Goal: Transaction & Acquisition: Purchase product/service

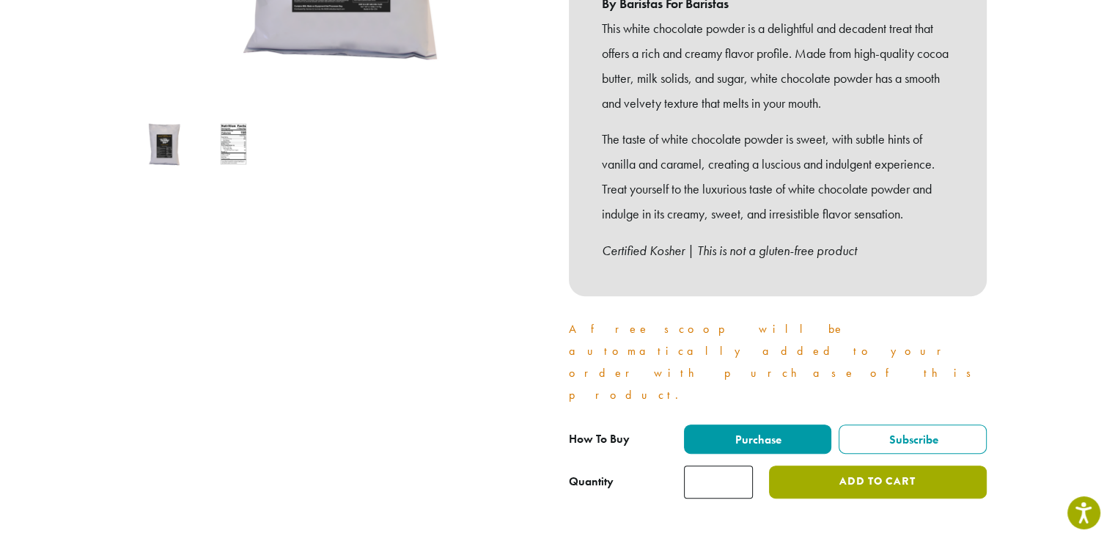
click at [808, 466] on button "Add to cart" at bounding box center [877, 482] width 217 height 33
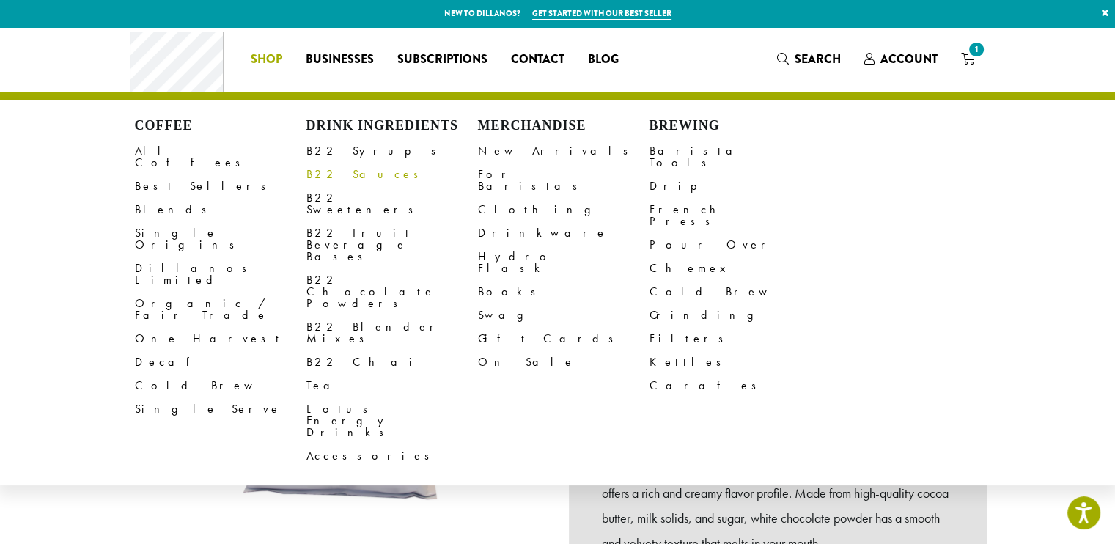
click at [340, 180] on link "B22 Sauces" at bounding box center [392, 174] width 172 height 23
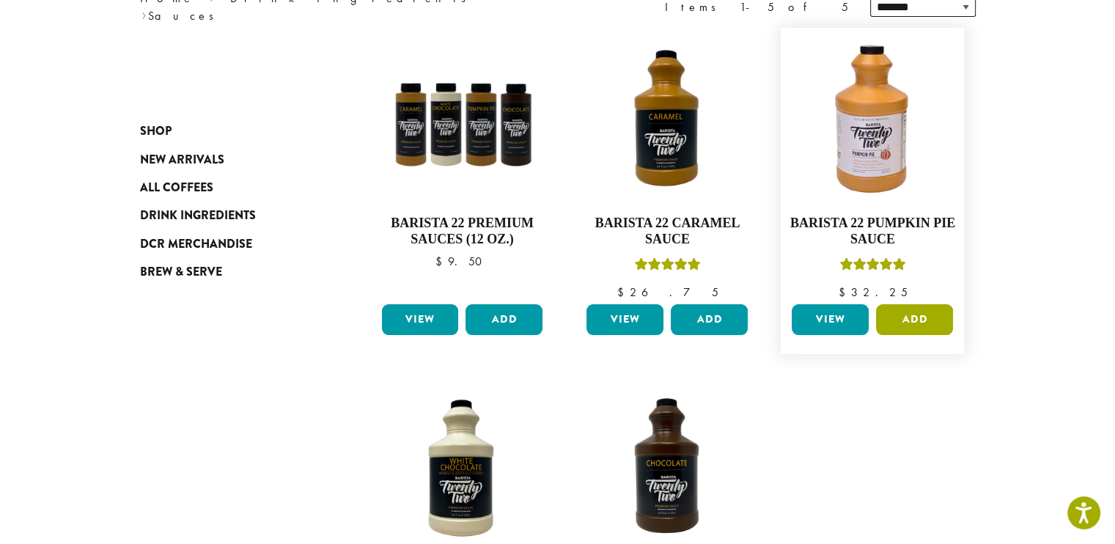
click at [905, 317] on button "Add" at bounding box center [914, 319] width 77 height 31
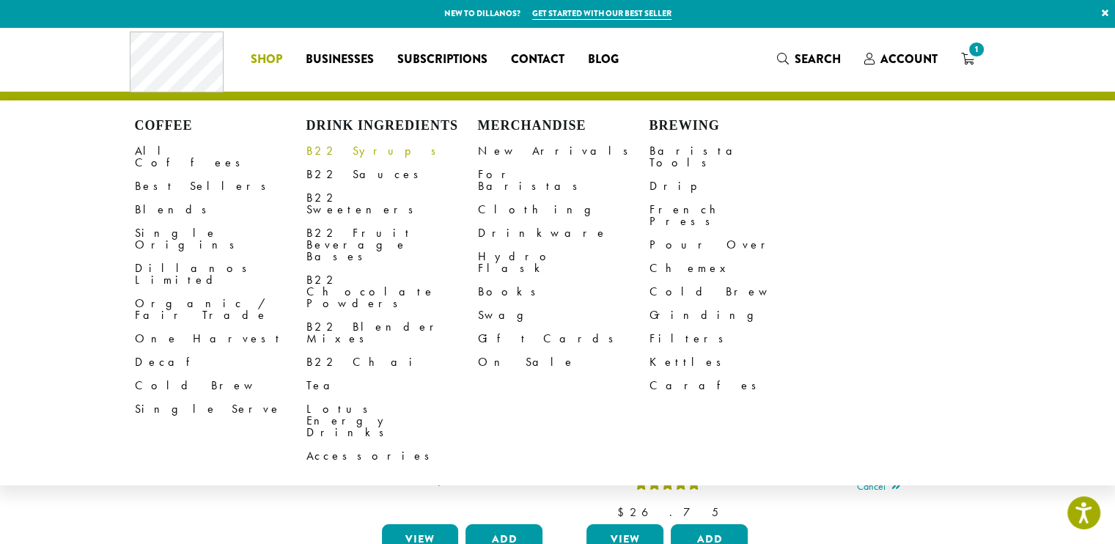
click at [346, 153] on link "B22 Syrups" at bounding box center [392, 150] width 172 height 23
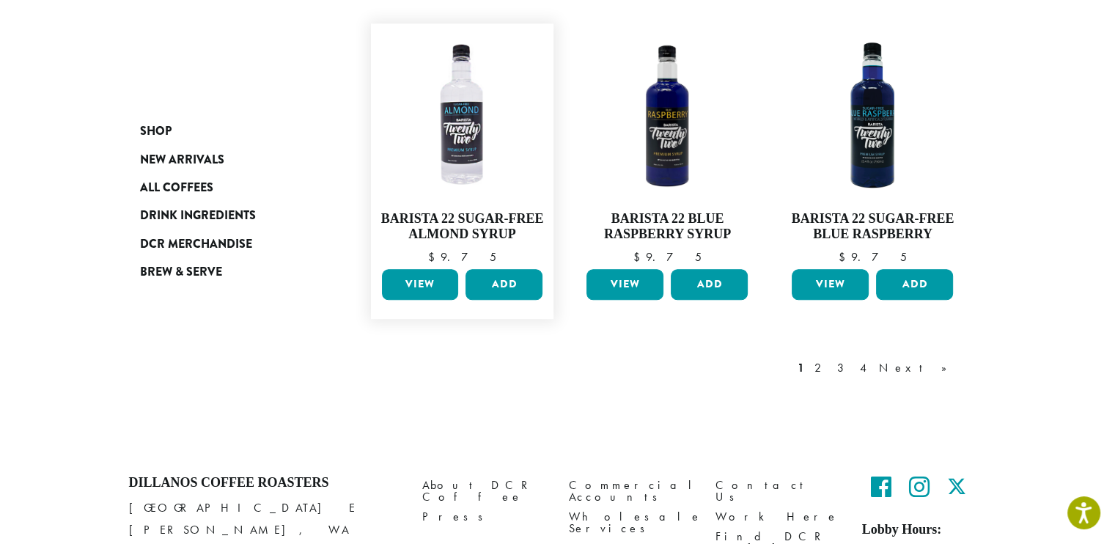
scroll to position [1320, 0]
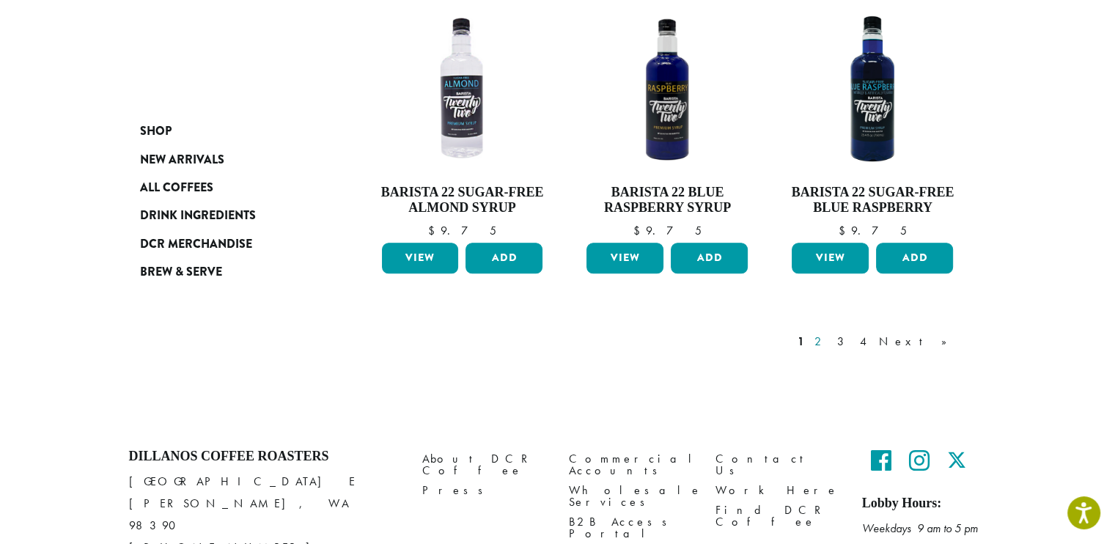
click at [830, 333] on link "2" at bounding box center [821, 342] width 18 height 18
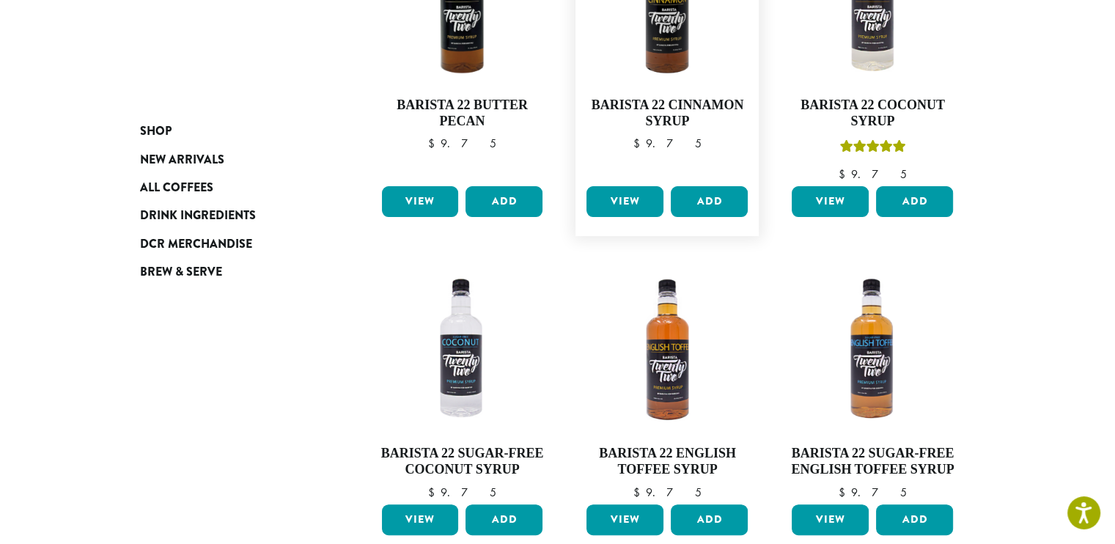
scroll to position [383, 0]
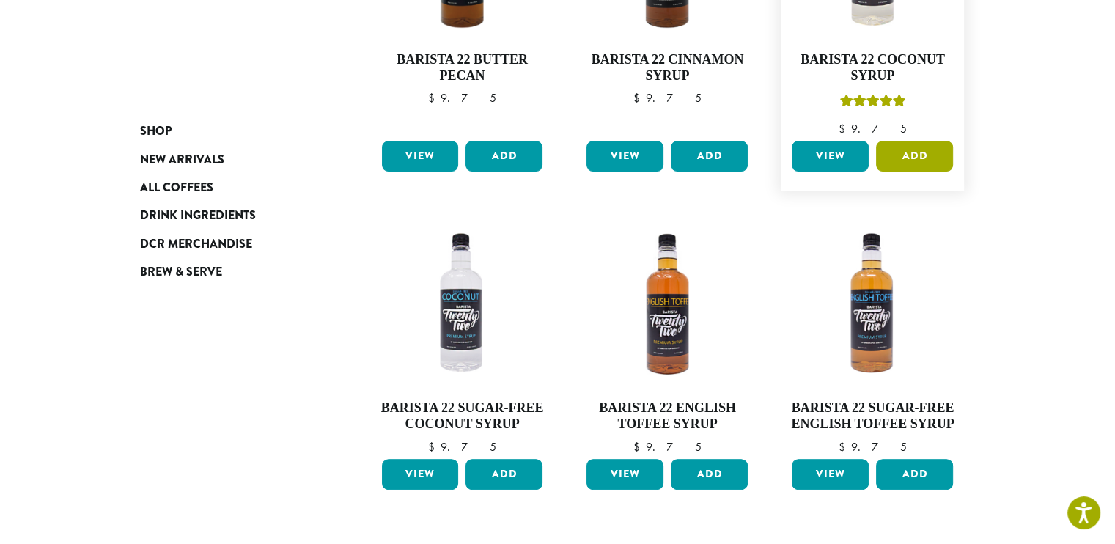
click at [933, 156] on button "Add" at bounding box center [914, 156] width 77 height 31
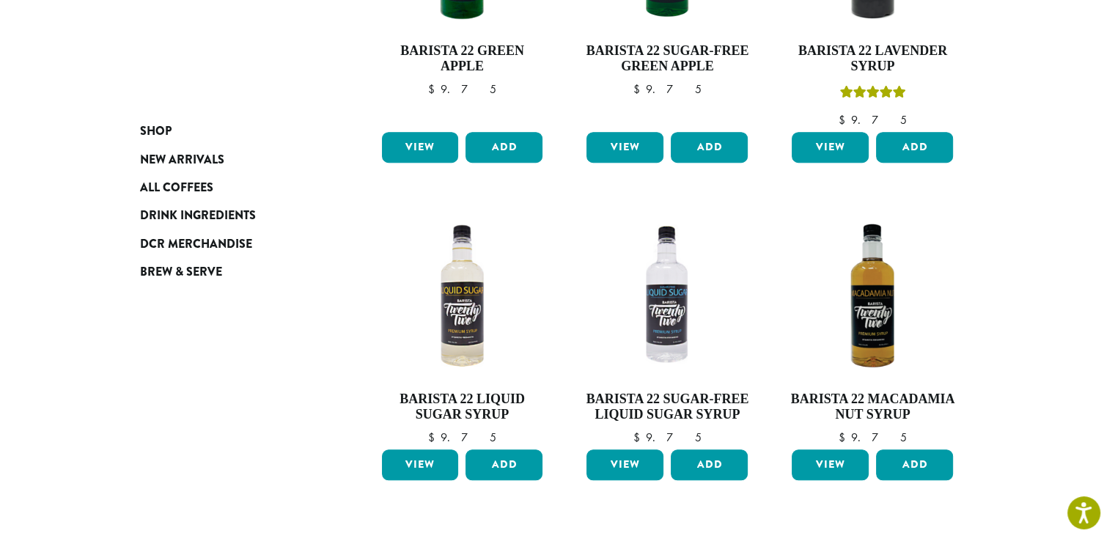
scroll to position [1190, 0]
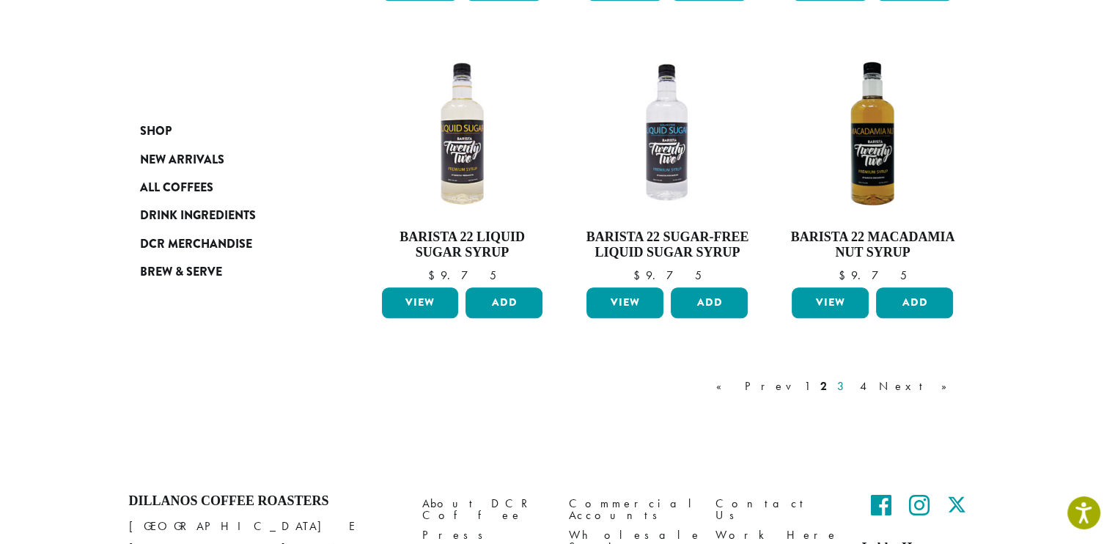
click at [853, 389] on link "3" at bounding box center [843, 387] width 18 height 18
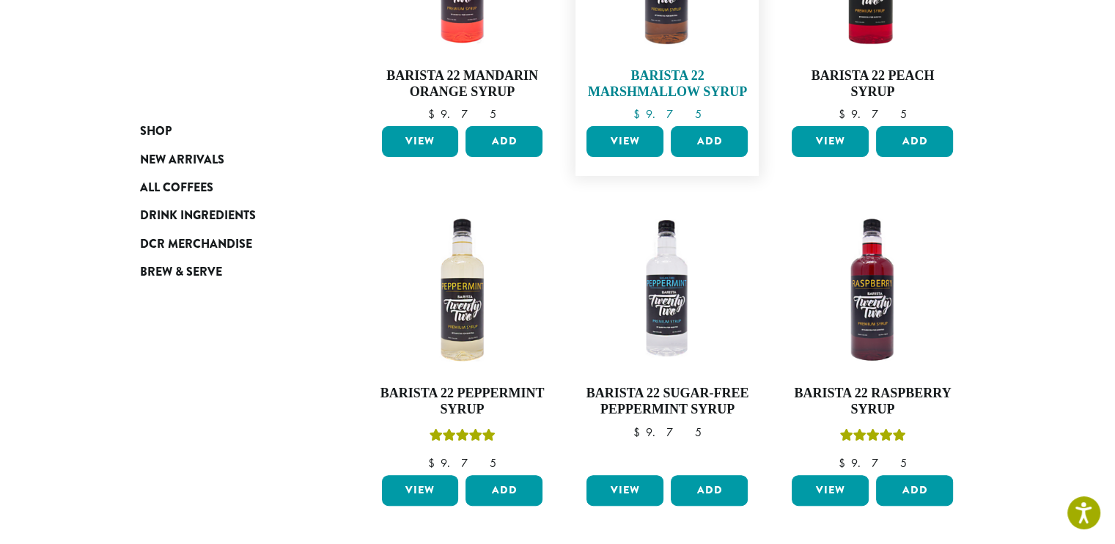
scroll to position [383, 0]
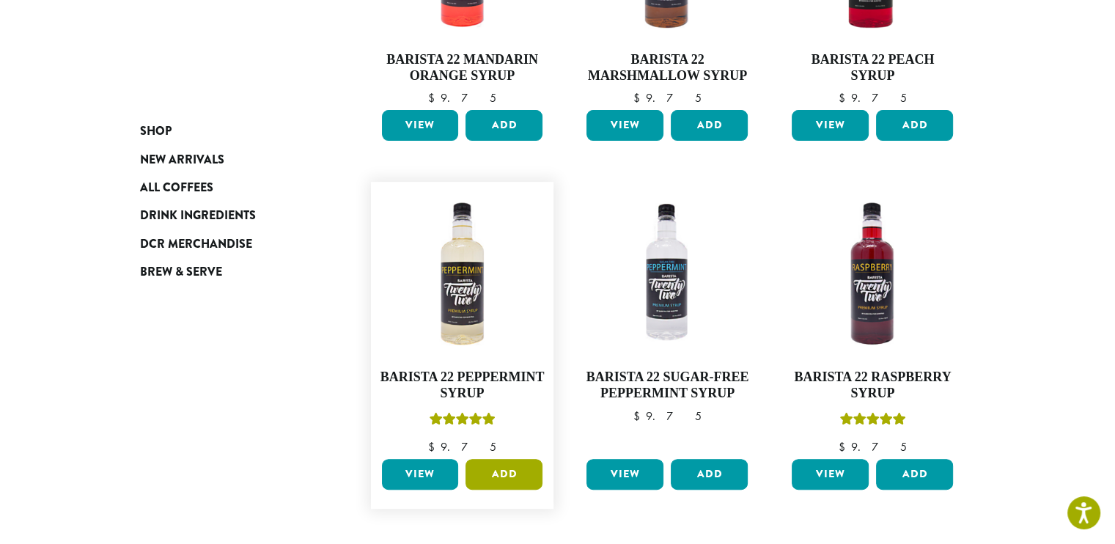
click at [515, 471] on button "Add" at bounding box center [504, 474] width 77 height 31
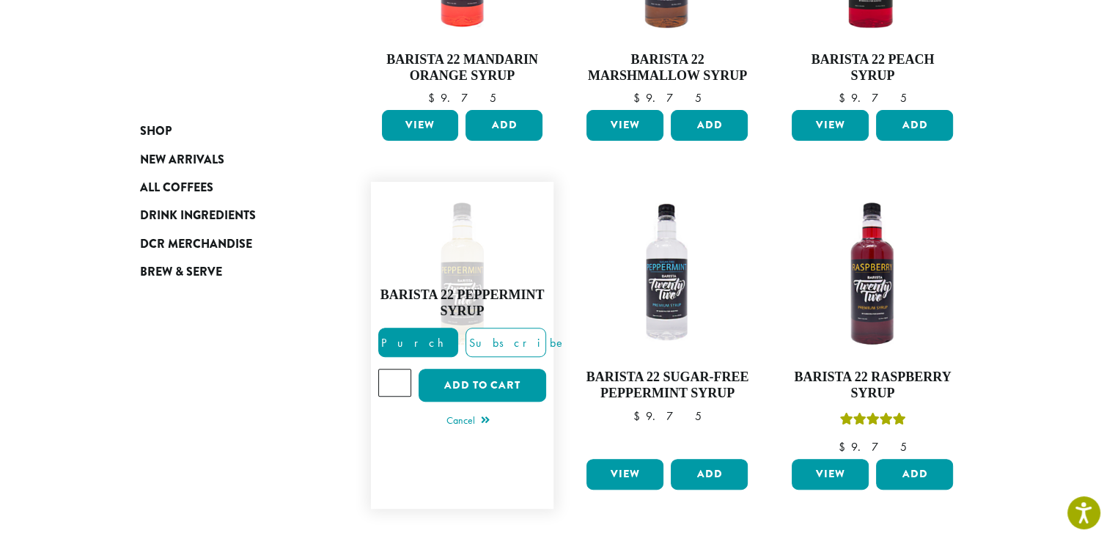
click at [399, 377] on input "*" at bounding box center [395, 383] width 34 height 28
click at [400, 377] on input "*" at bounding box center [395, 383] width 34 height 28
type input "*"
click at [402, 382] on input "*" at bounding box center [395, 383] width 34 height 28
click at [443, 385] on button "Add to cart" at bounding box center [483, 385] width 128 height 33
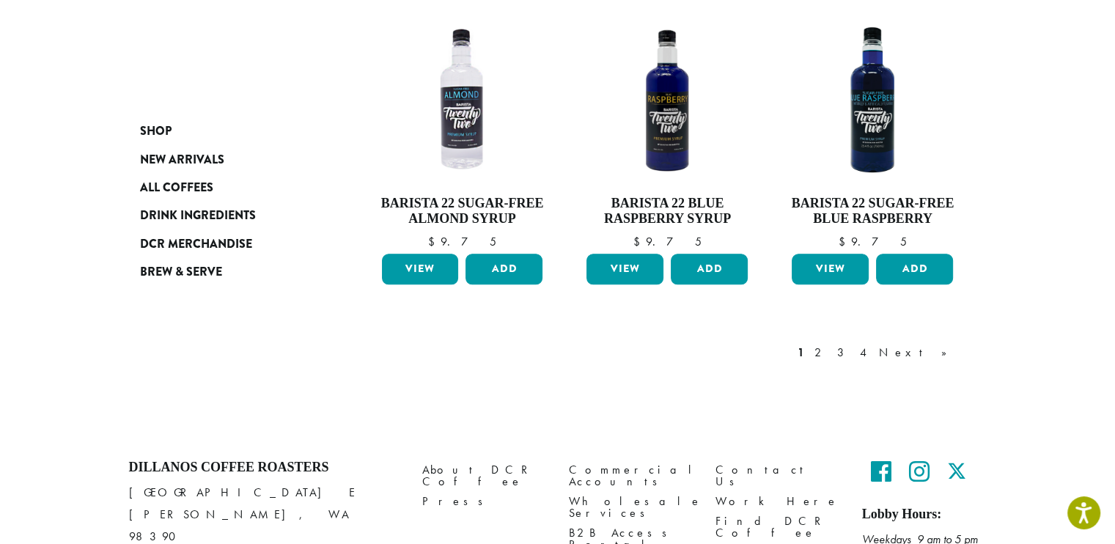
scroll to position [1442, 0]
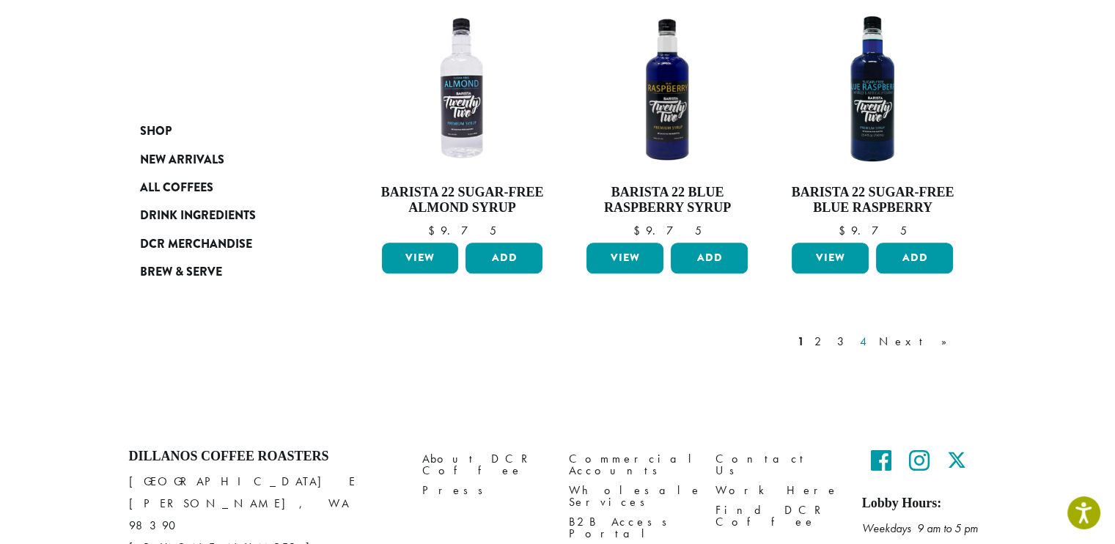
click at [872, 333] on link "4" at bounding box center [864, 342] width 15 height 18
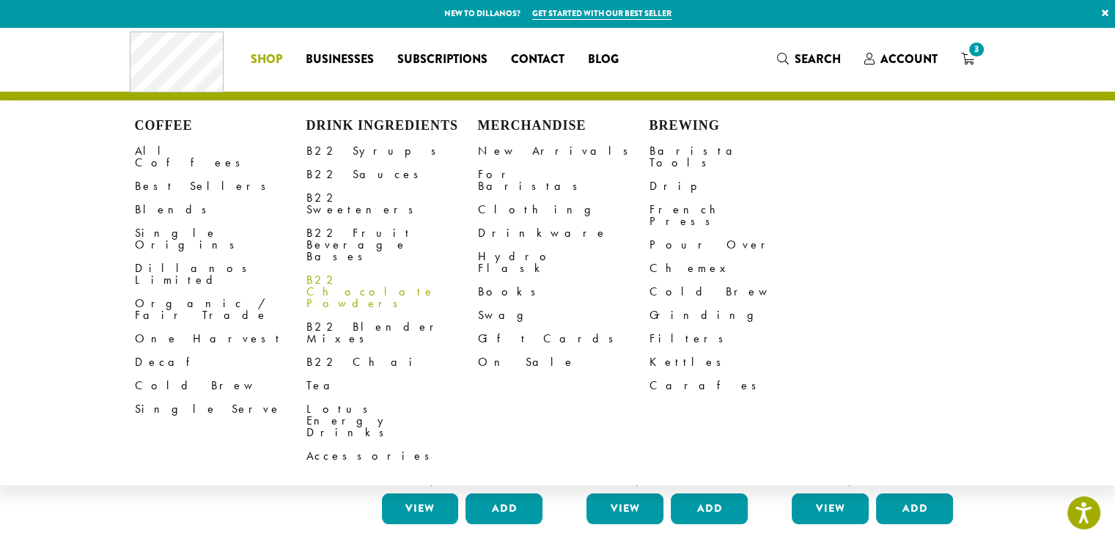
click at [383, 268] on link "B22 Chocolate Powders" at bounding box center [392, 291] width 172 height 47
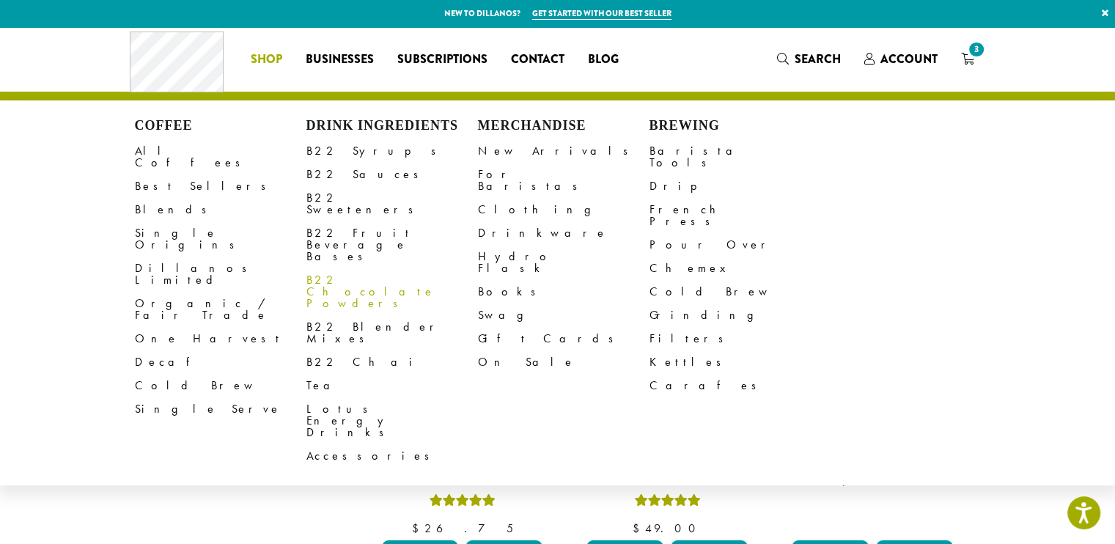
click at [381, 268] on link "B22 Chocolate Powders" at bounding box center [392, 291] width 172 height 47
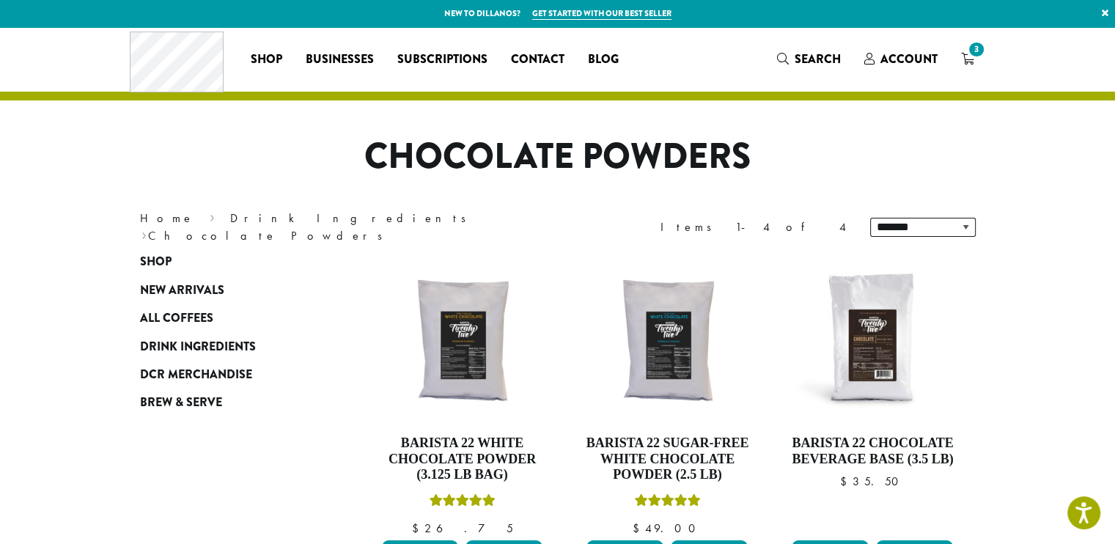
click at [270, 75] on div "Coffee All Coffees Best Sellers Blends Single Origins Dillanos Limited Organic …" at bounding box center [381, 59] width 502 height 61
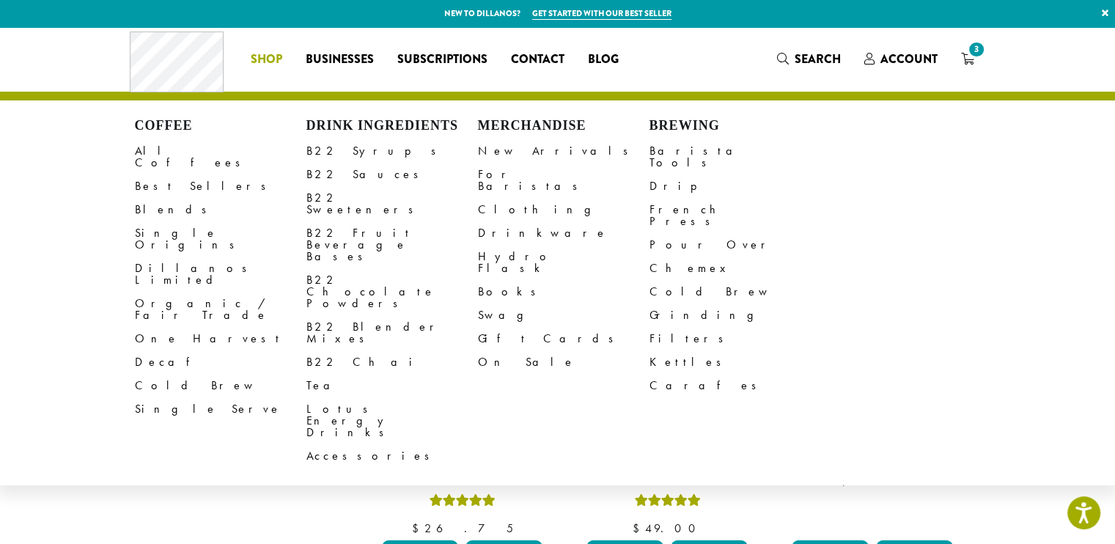
click at [270, 65] on span "Shop" at bounding box center [267, 60] width 32 height 18
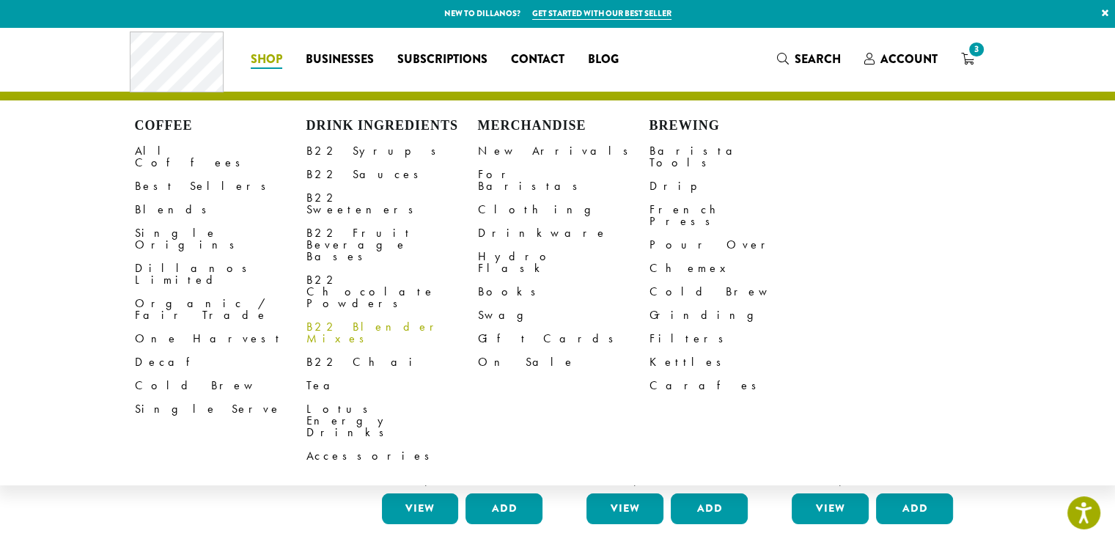
click at [346, 315] on link "B22 Blender Mixes" at bounding box center [392, 332] width 172 height 35
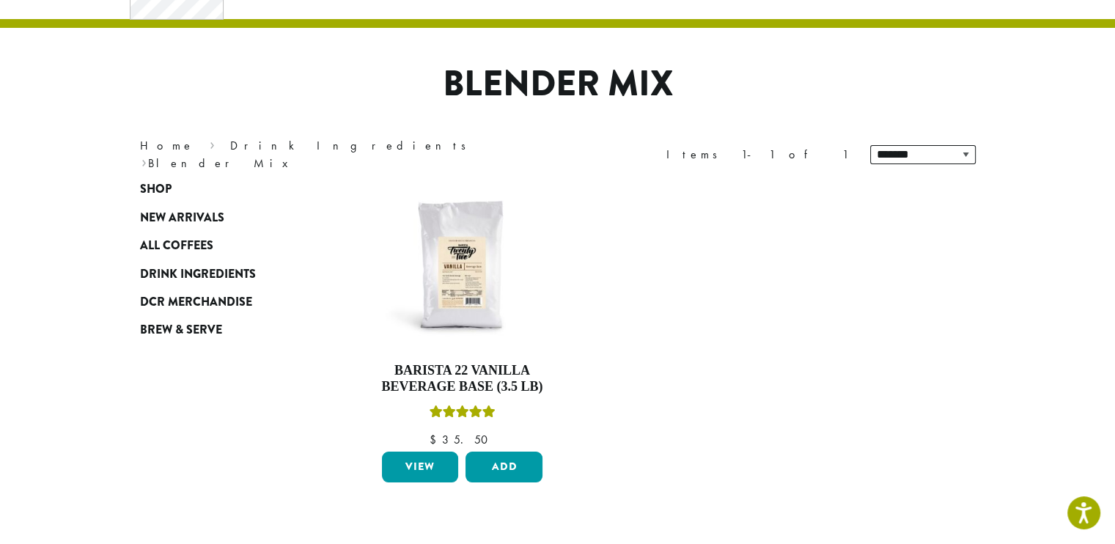
scroll to position [73, 0]
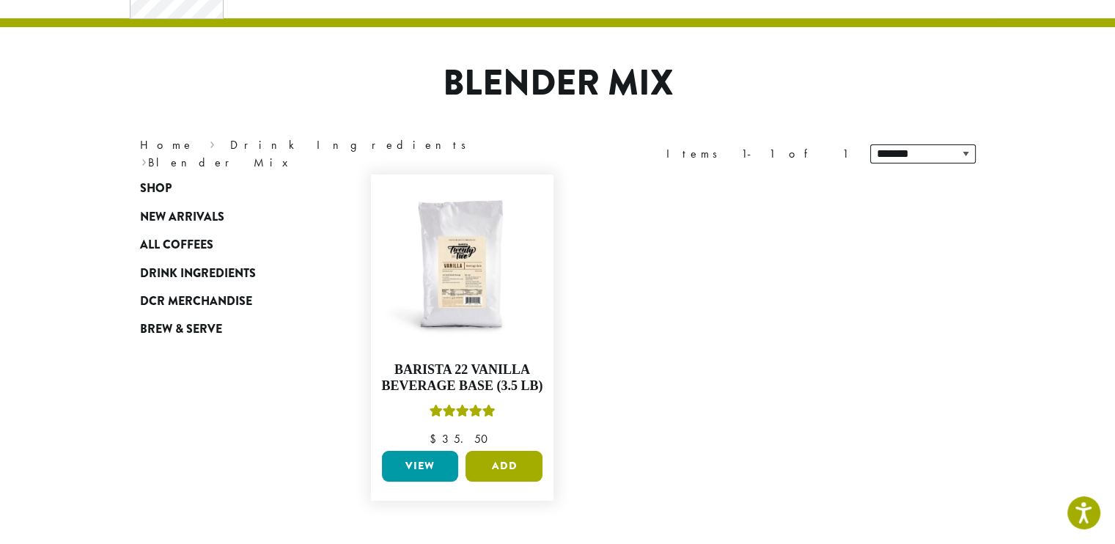
click at [528, 467] on button "Add" at bounding box center [504, 466] width 77 height 31
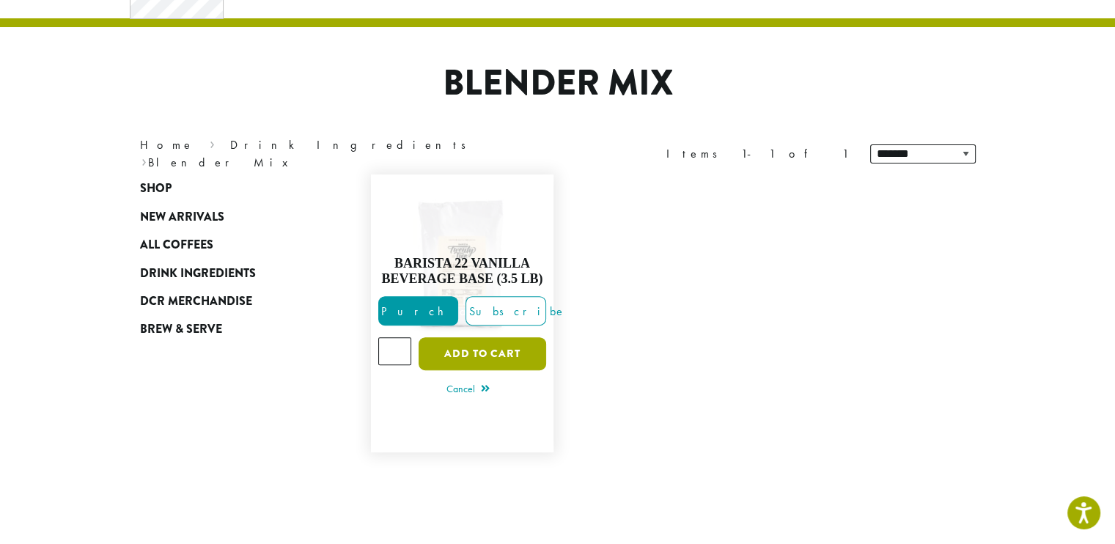
click at [510, 353] on button "Add to cart" at bounding box center [483, 353] width 128 height 33
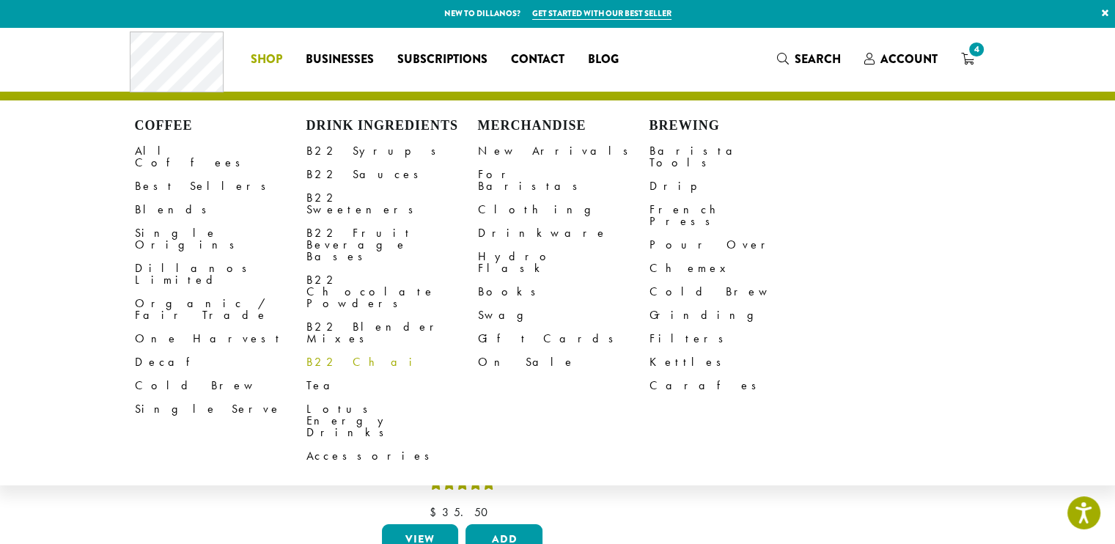
click at [339, 350] on link "B22 Chai" at bounding box center [392, 361] width 172 height 23
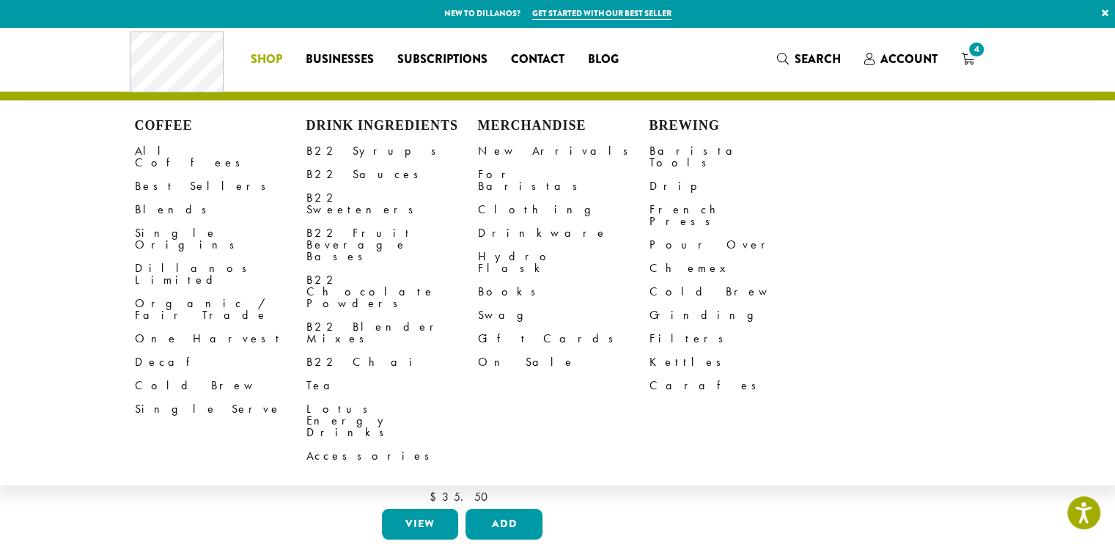
click at [268, 57] on span "Shop" at bounding box center [267, 60] width 32 height 18
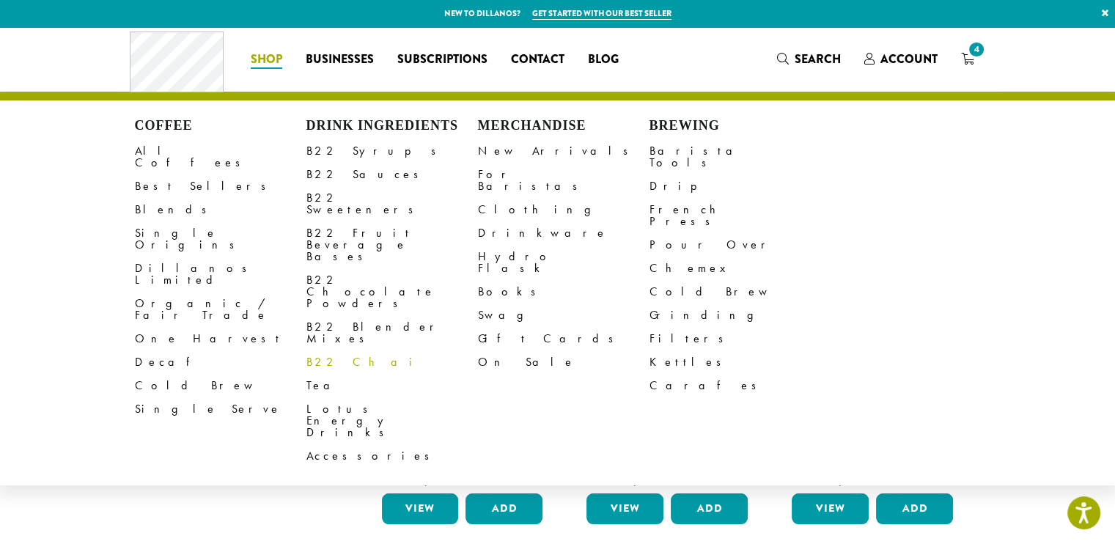
click at [328, 350] on link "B22 Chai" at bounding box center [392, 361] width 172 height 23
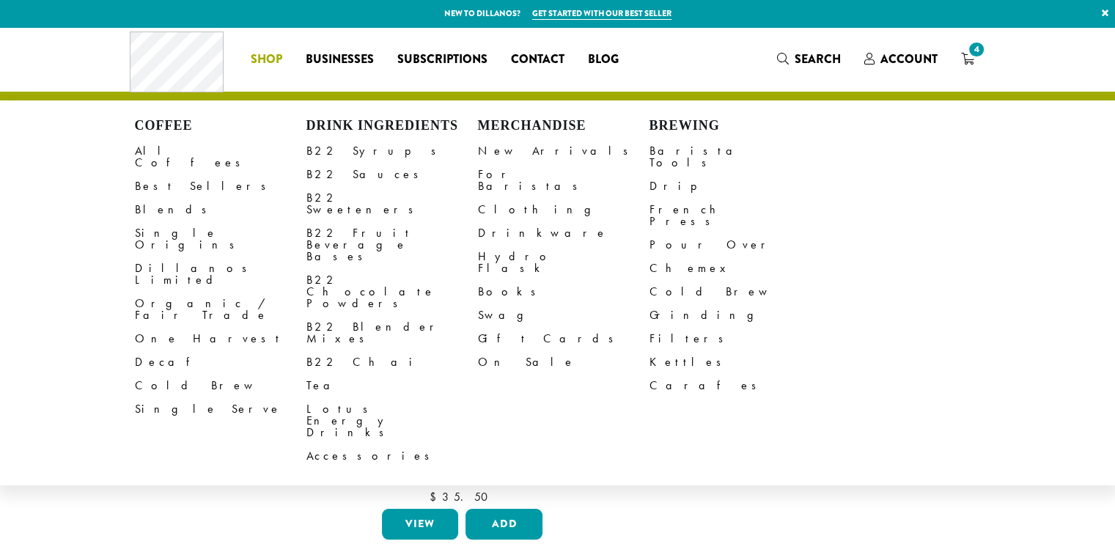
click at [289, 56] on link "Shop" at bounding box center [266, 59] width 55 height 23
click at [317, 374] on link "Tea" at bounding box center [392, 385] width 172 height 23
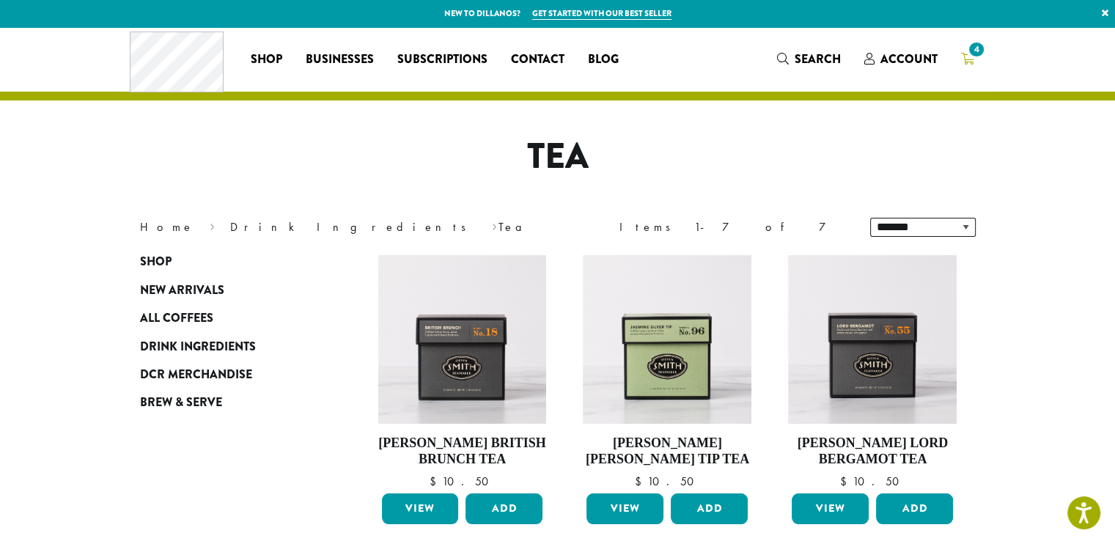
click at [969, 59] on icon "4" at bounding box center [967, 59] width 13 height 12
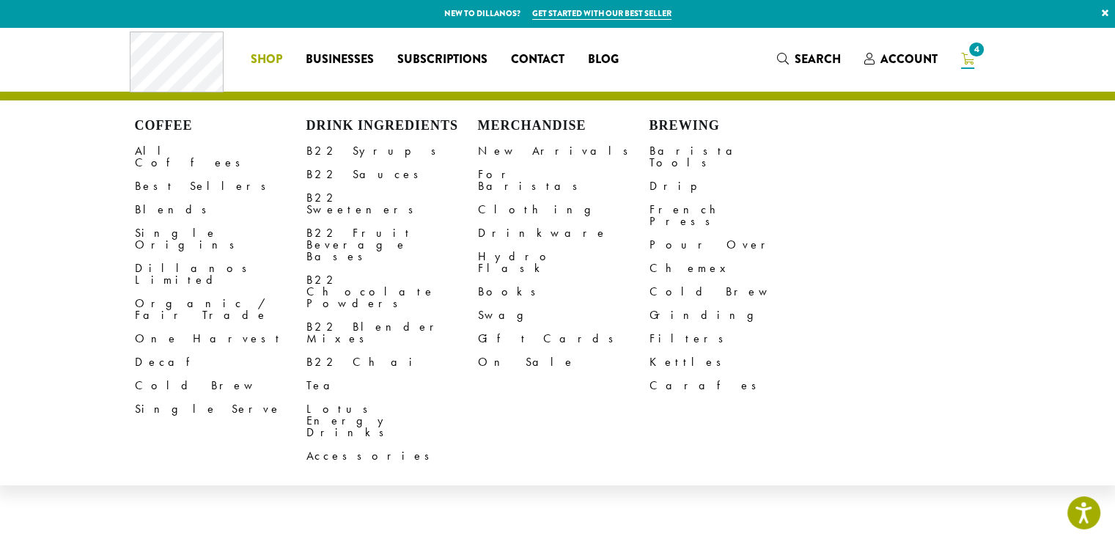
click at [265, 64] on li "Coffee All Coffees Best Sellers Blends Single Origins Dillanos Limited Organic …" at bounding box center [266, 59] width 55 height 23
click at [350, 157] on link "B22 Syrups" at bounding box center [392, 150] width 172 height 23
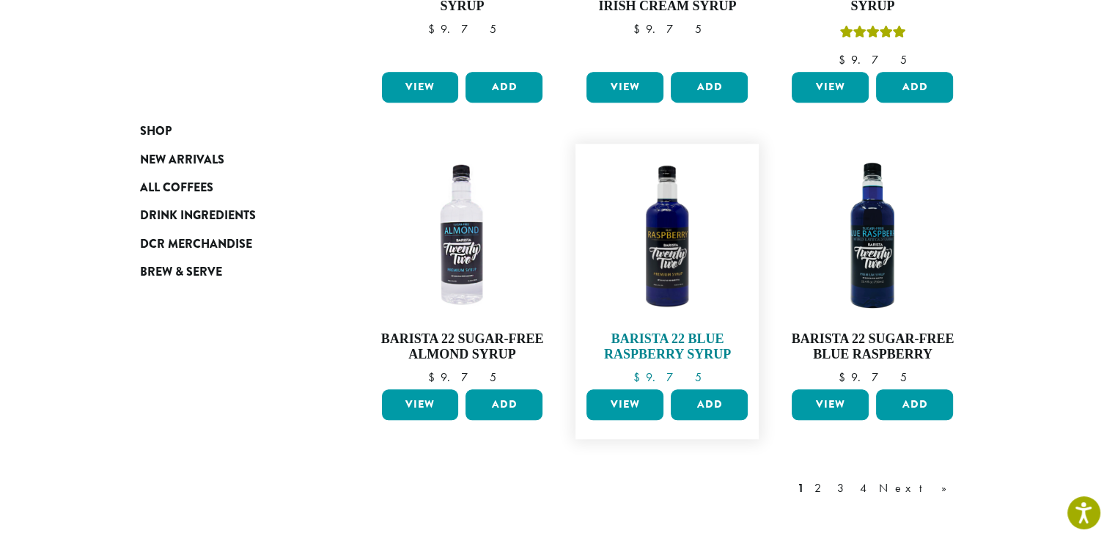
scroll to position [1364, 0]
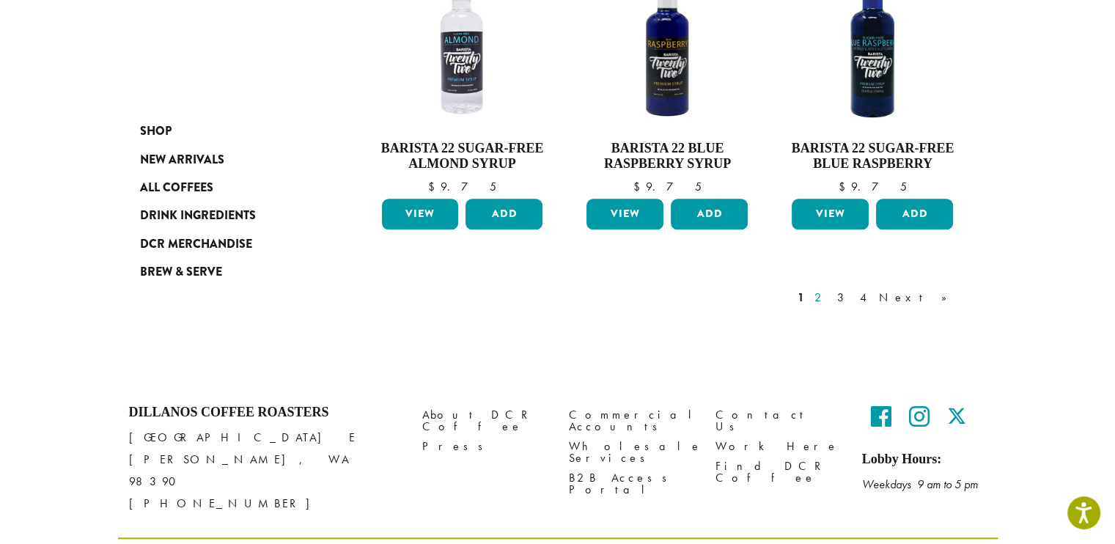
click at [830, 289] on link "2" at bounding box center [821, 298] width 18 height 18
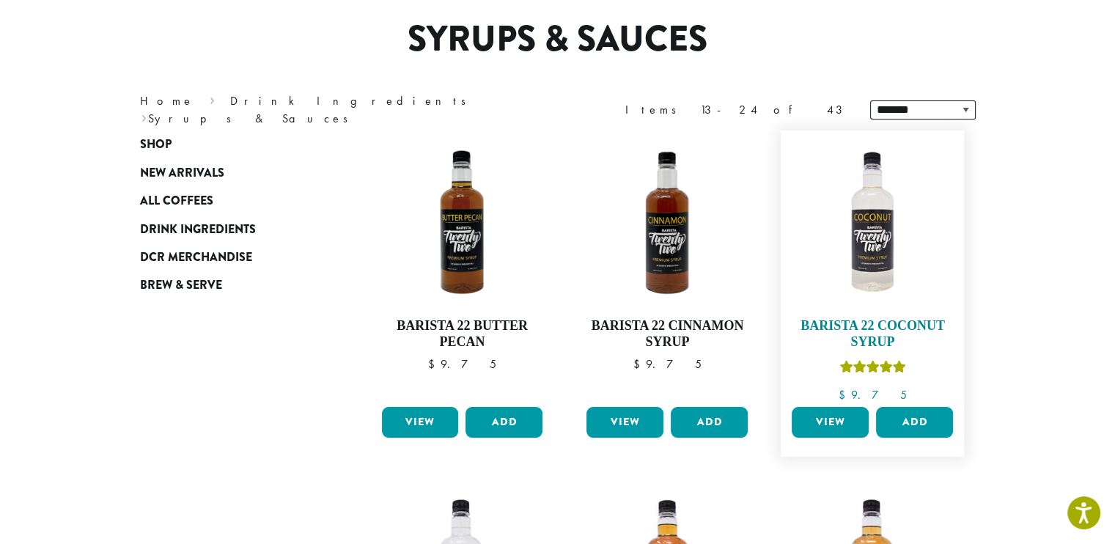
scroll to position [164, 0]
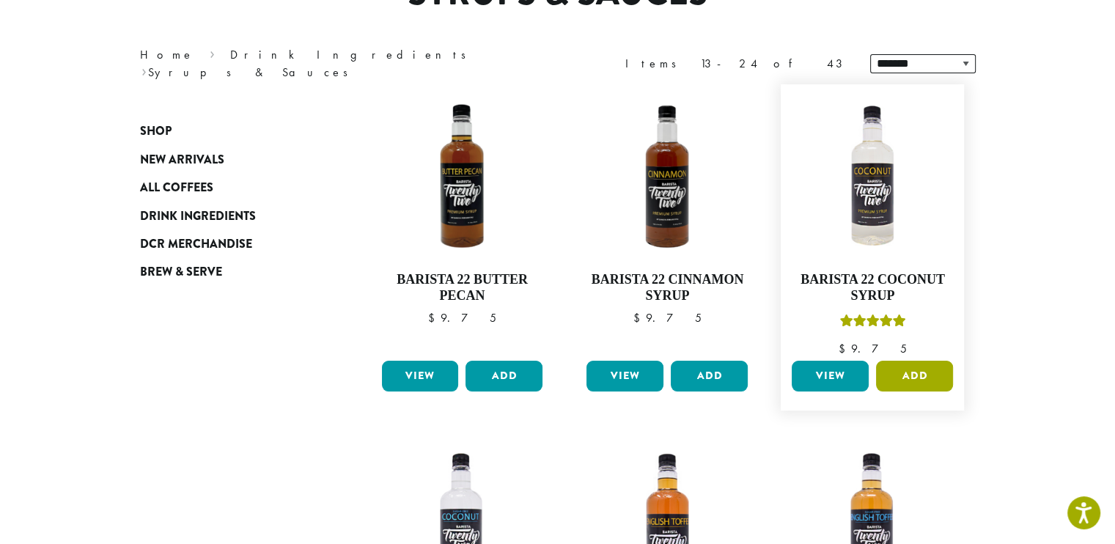
click at [919, 375] on button "Add" at bounding box center [914, 376] width 77 height 31
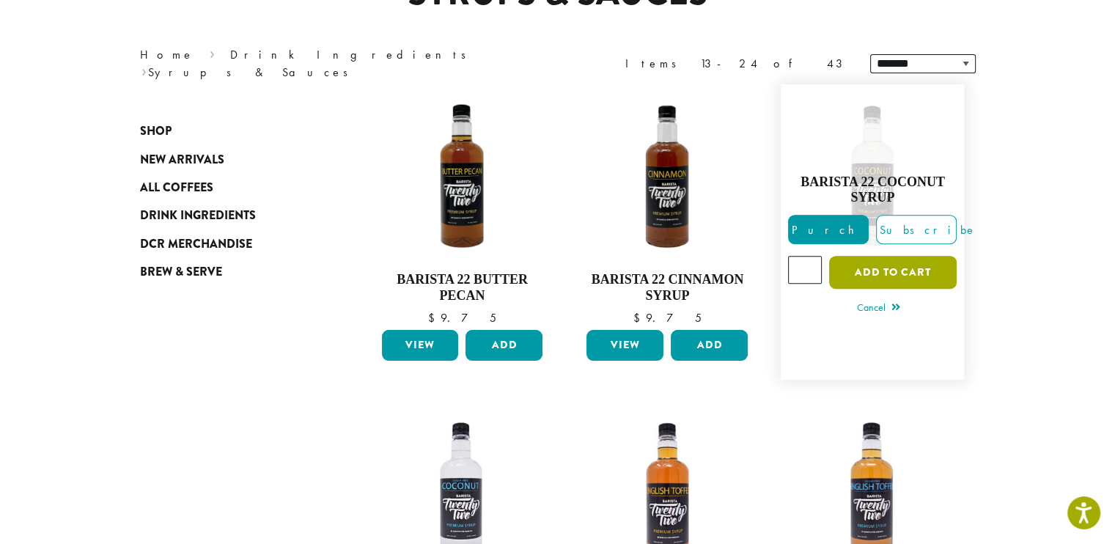
click at [939, 273] on button "Add to cart" at bounding box center [893, 272] width 128 height 33
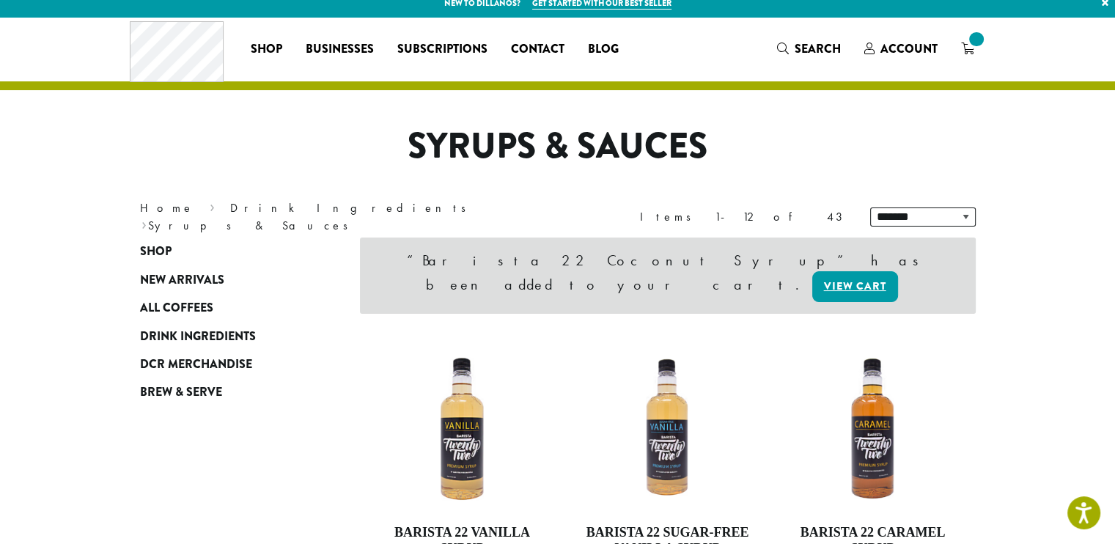
scroll to position [73, 0]
